Goal: Transaction & Acquisition: Subscribe to service/newsletter

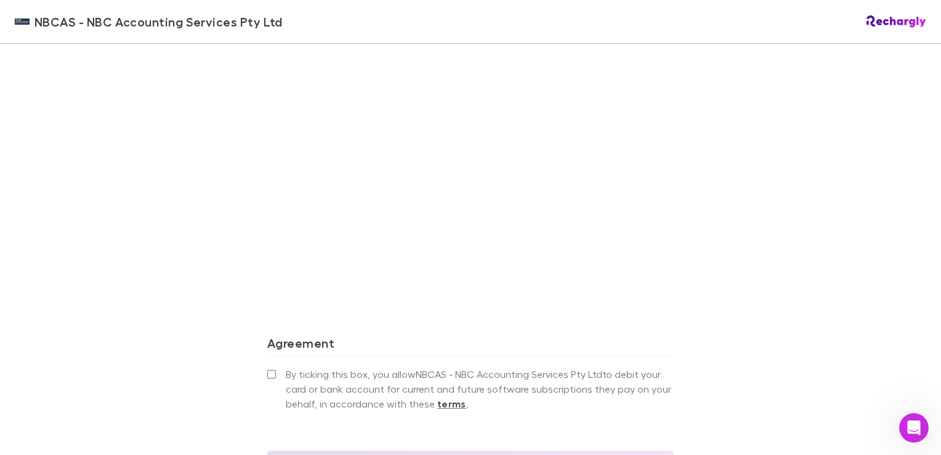
scroll to position [1047, 0]
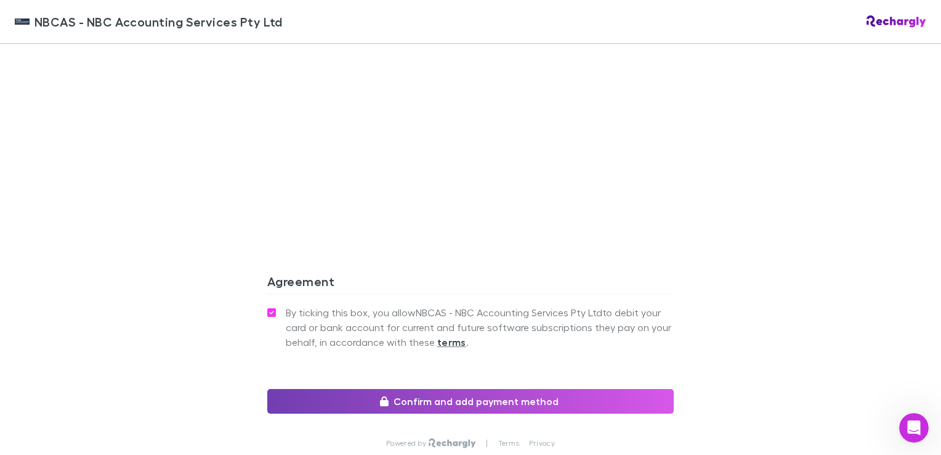
click at [454, 404] on button "Confirm and add payment method" at bounding box center [470, 401] width 407 height 25
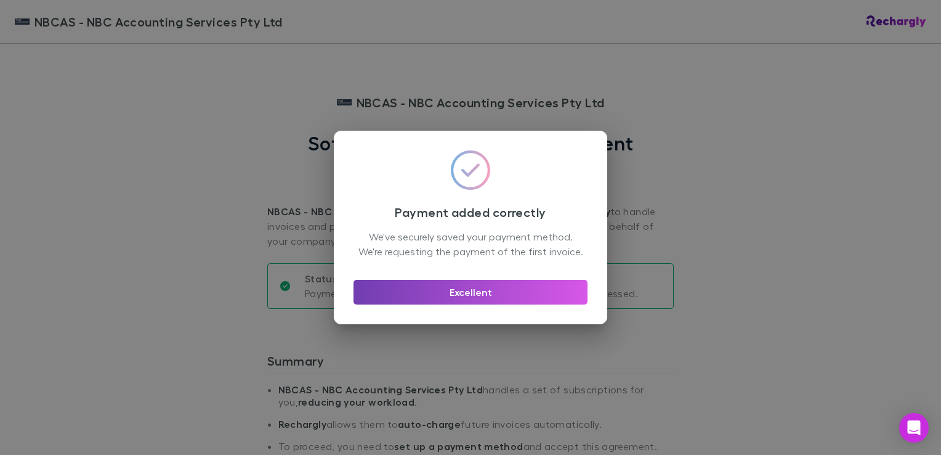
click at [485, 296] on button "Excellent" at bounding box center [471, 292] width 234 height 25
